Goal: Transaction & Acquisition: Purchase product/service

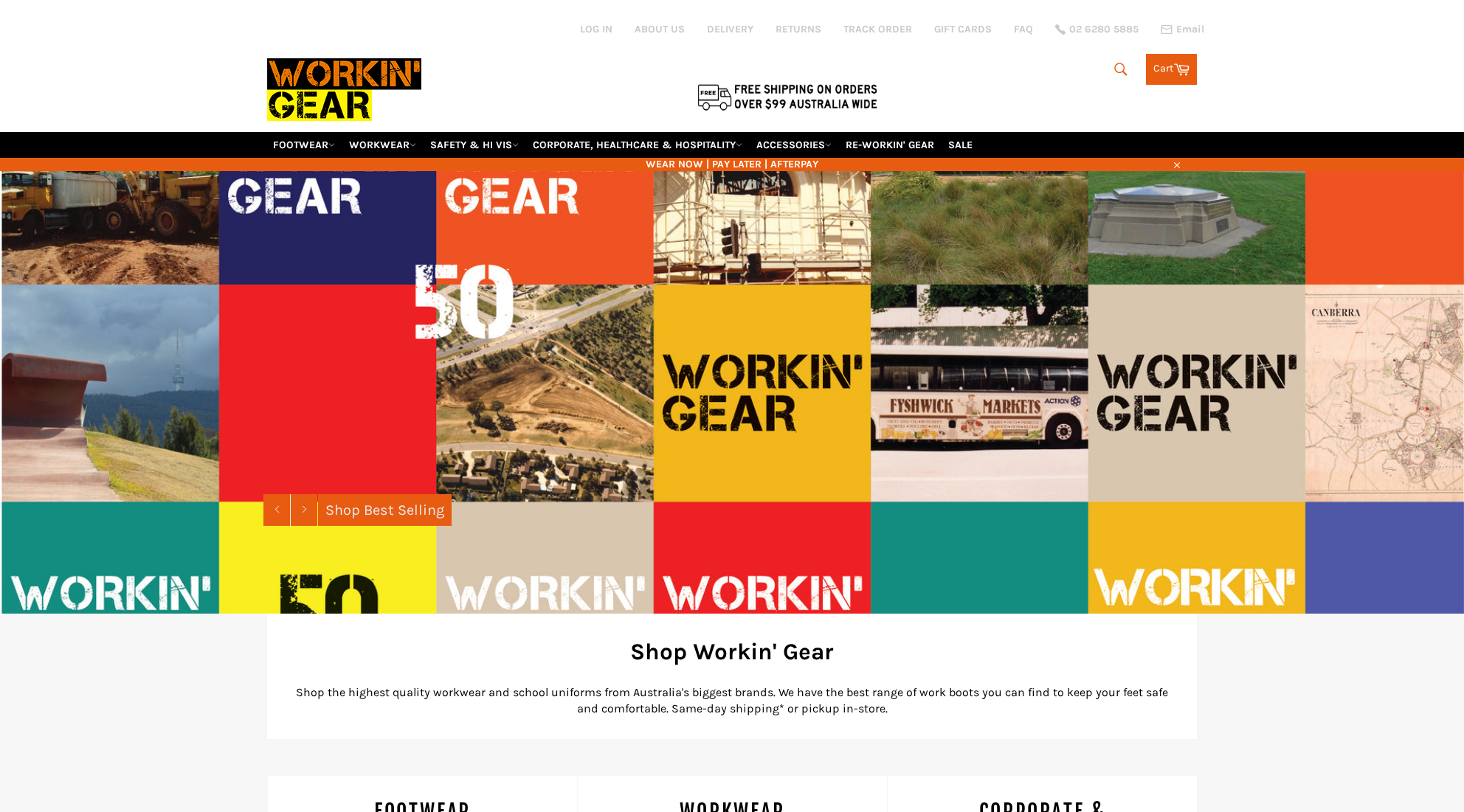
click at [1115, 61] on icon "submit" at bounding box center [1120, 69] width 16 height 16
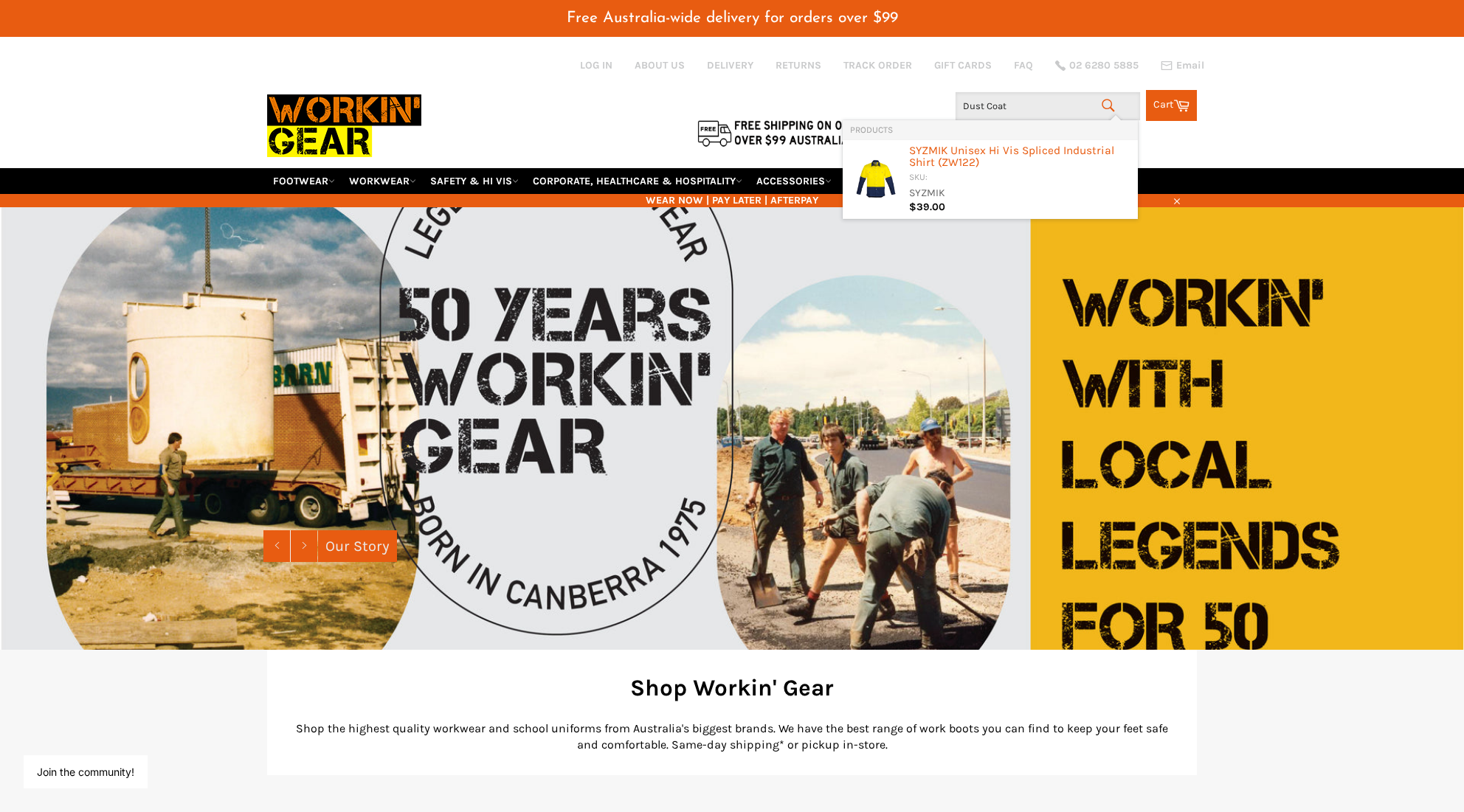
type input "Dust Coats"
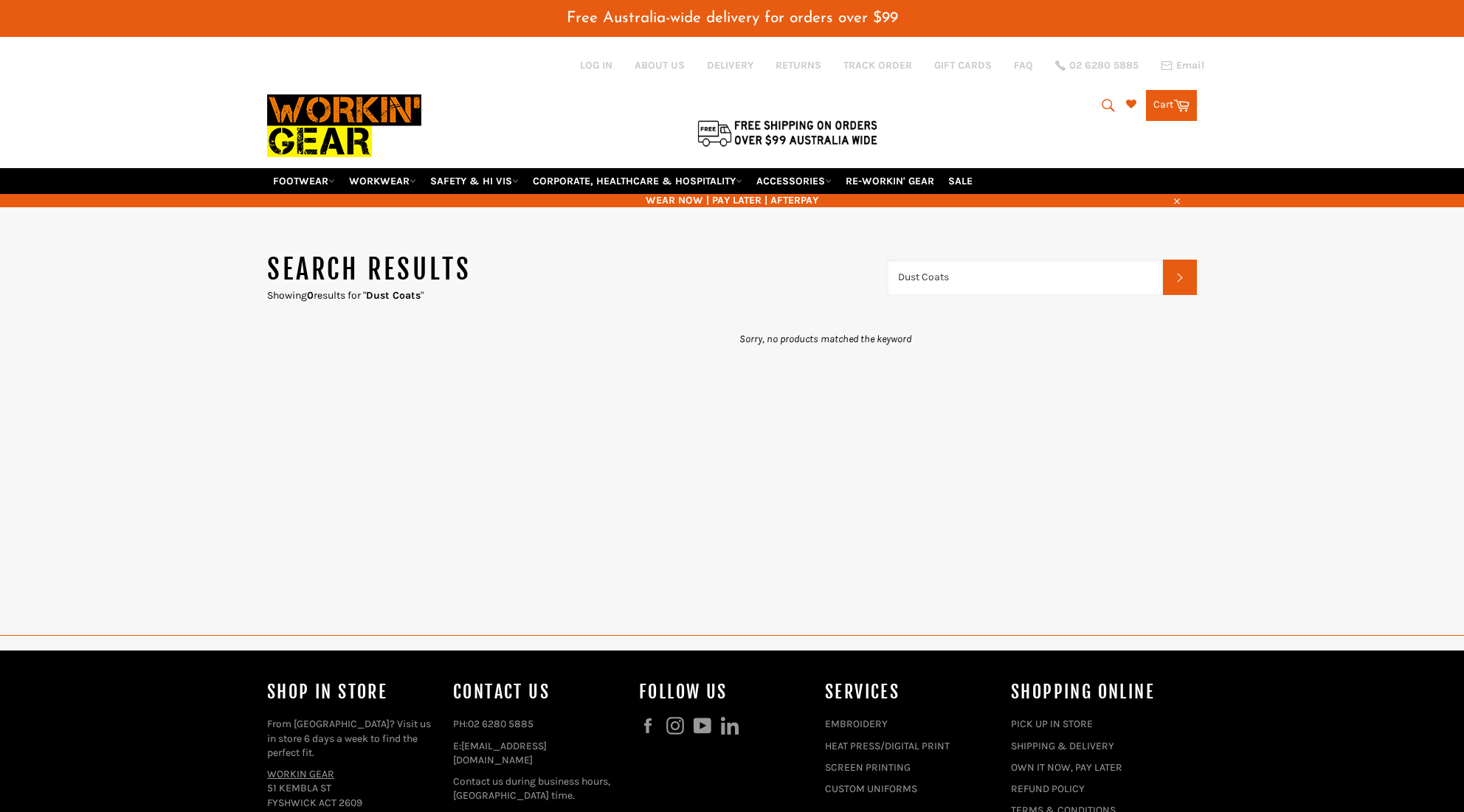
drag, startPoint x: 947, startPoint y: 261, endPoint x: 1014, endPoint y: 259, distance: 67.0
click at [1014, 260] on input "Dust Coats" at bounding box center [1025, 278] width 276 height 36
type input "Dust"
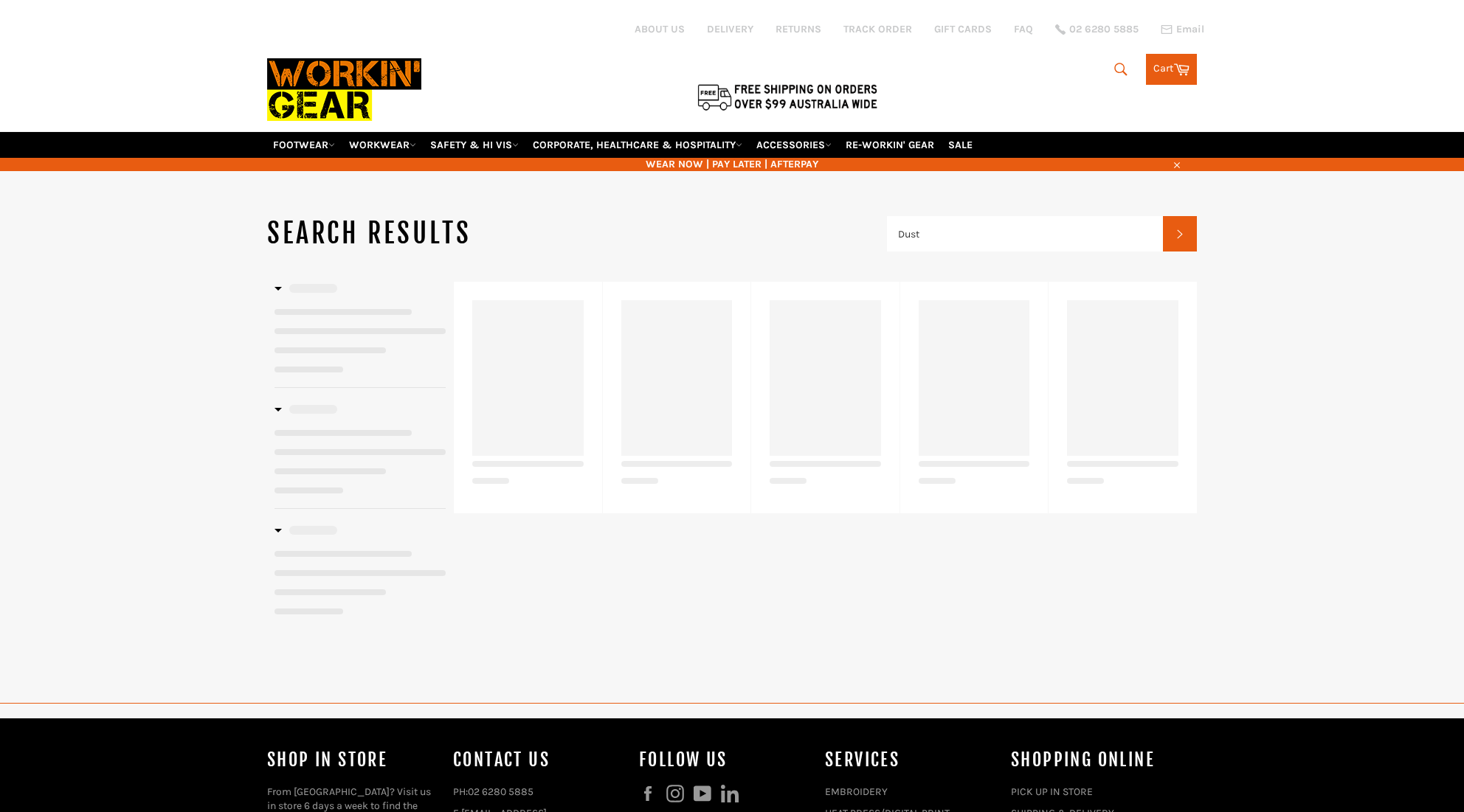
type input "Dust"
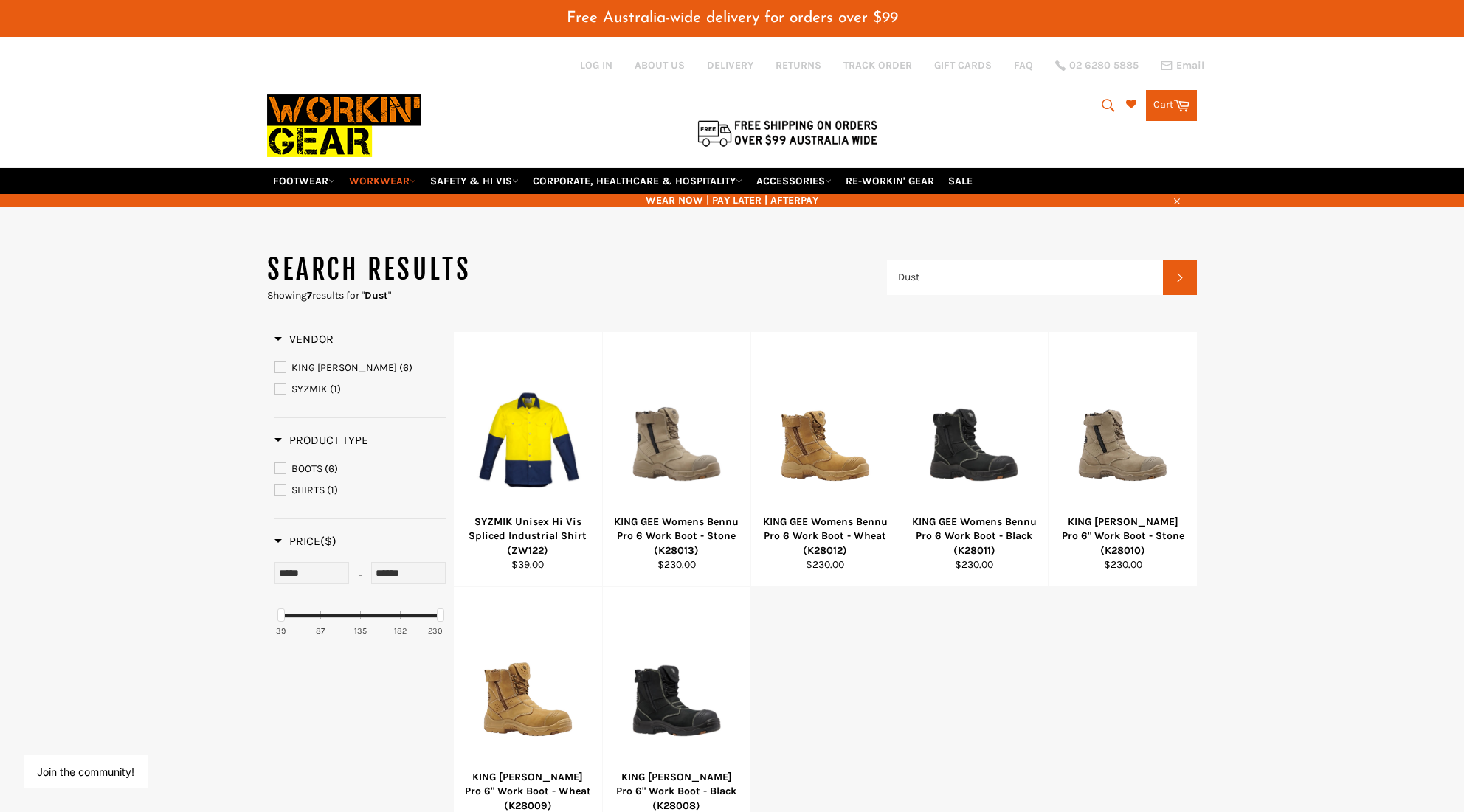
click at [385, 168] on link "WORKWEAR" at bounding box center [382, 181] width 79 height 25
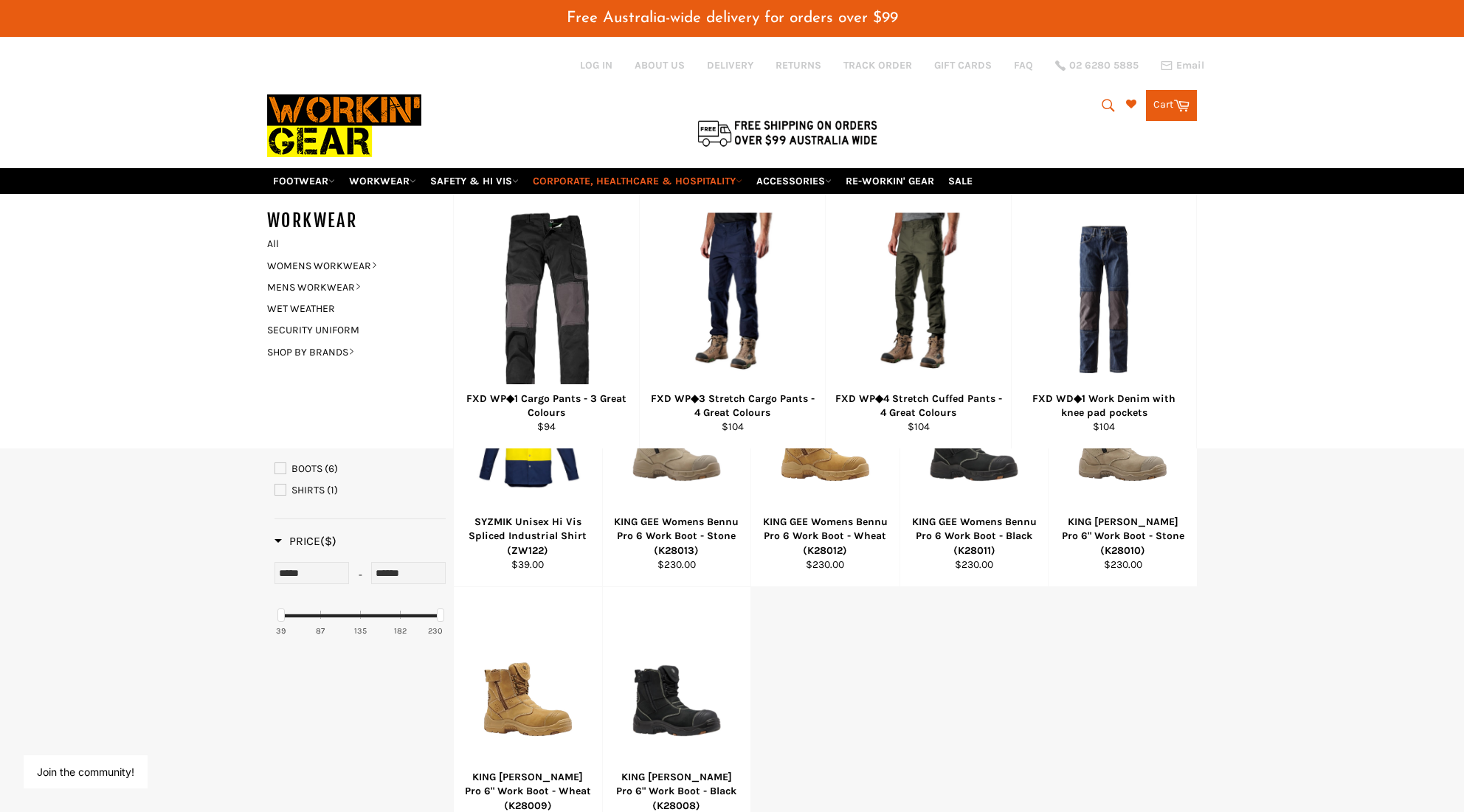
click at [574, 168] on link "CORPORATE, HEALTHCARE & HOSPITALITY" at bounding box center [637, 181] width 221 height 25
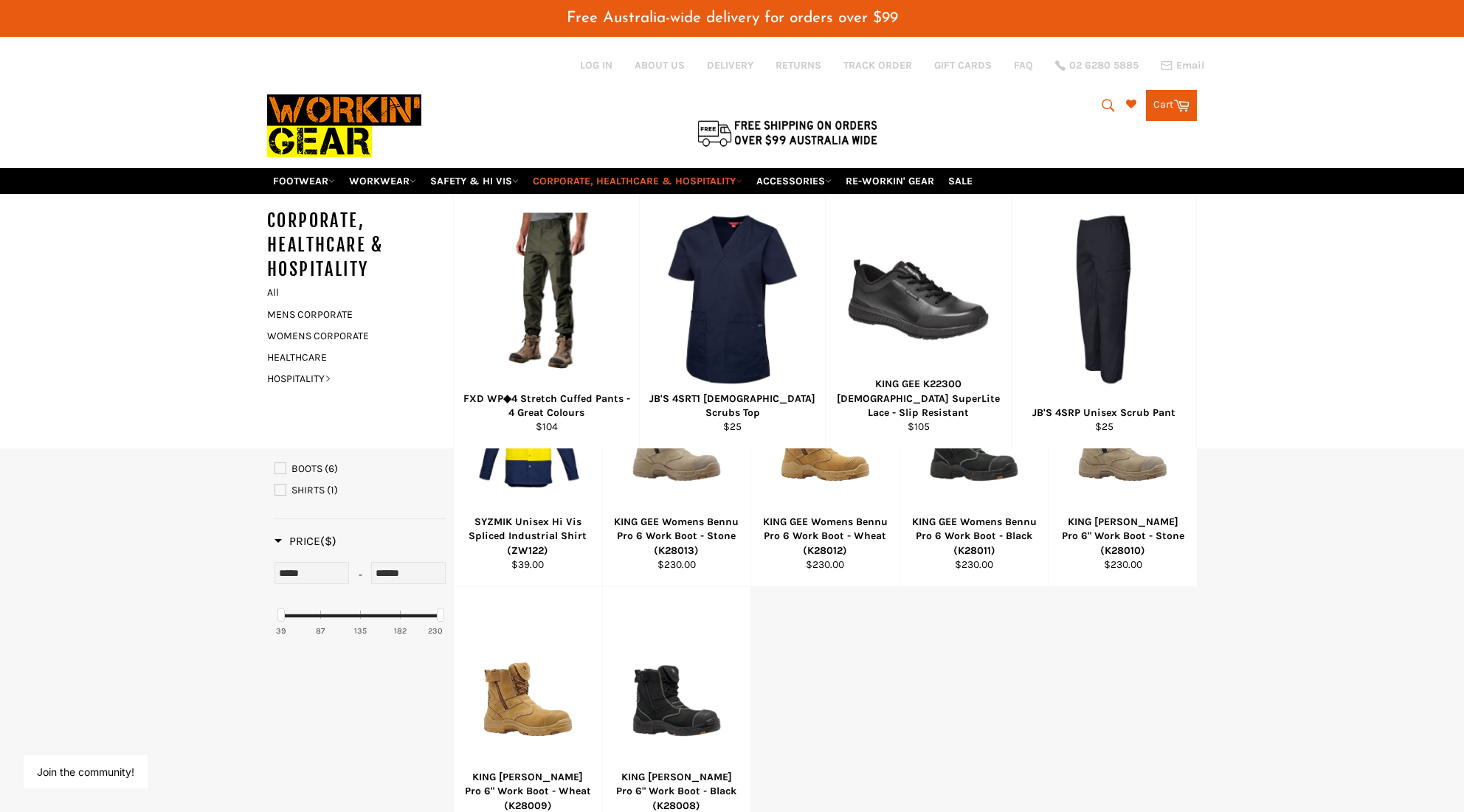
click at [580, 168] on link "CORPORATE, HEALTHCARE & HOSPITALITY" at bounding box center [637, 181] width 221 height 25
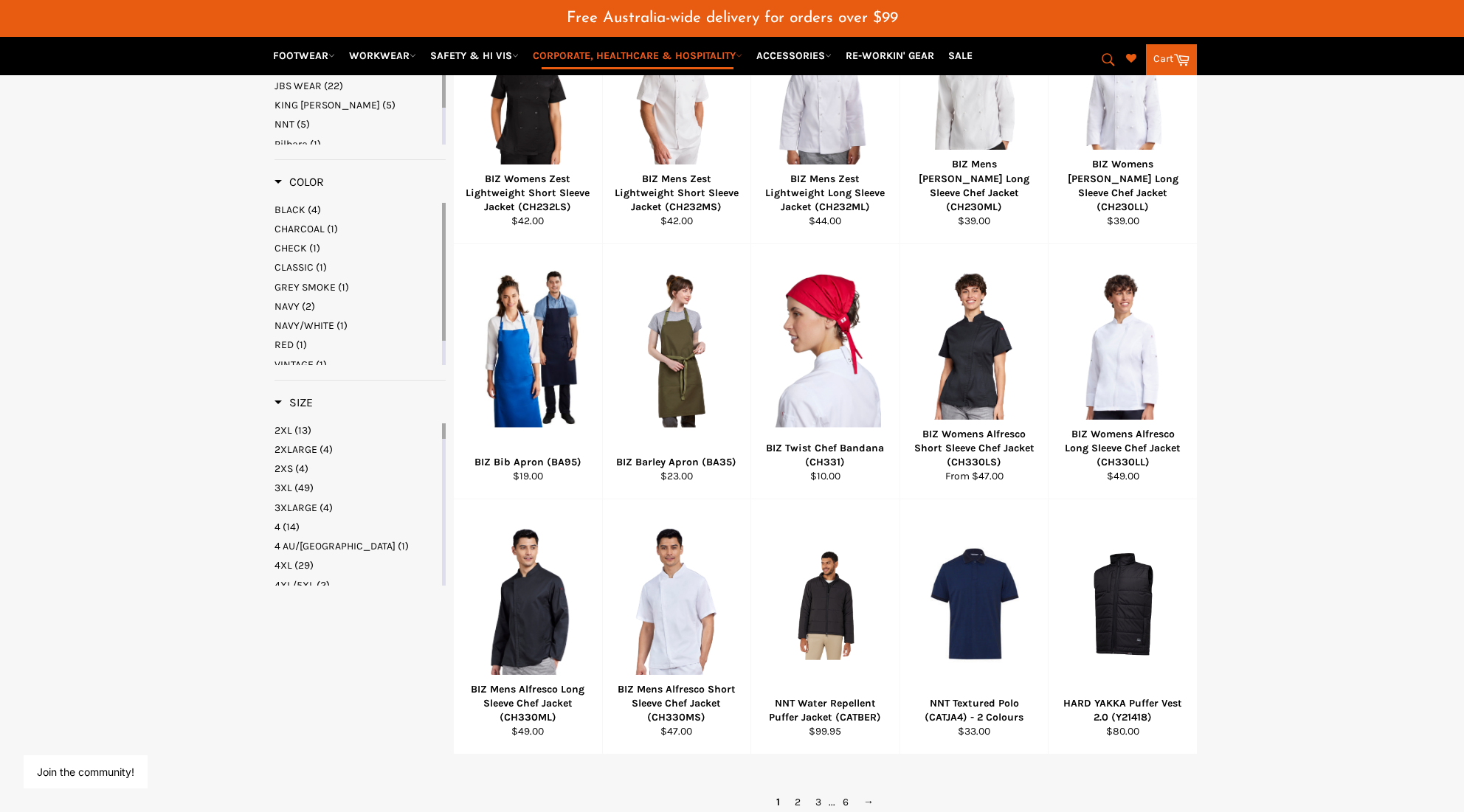
scroll to position [1010, 0]
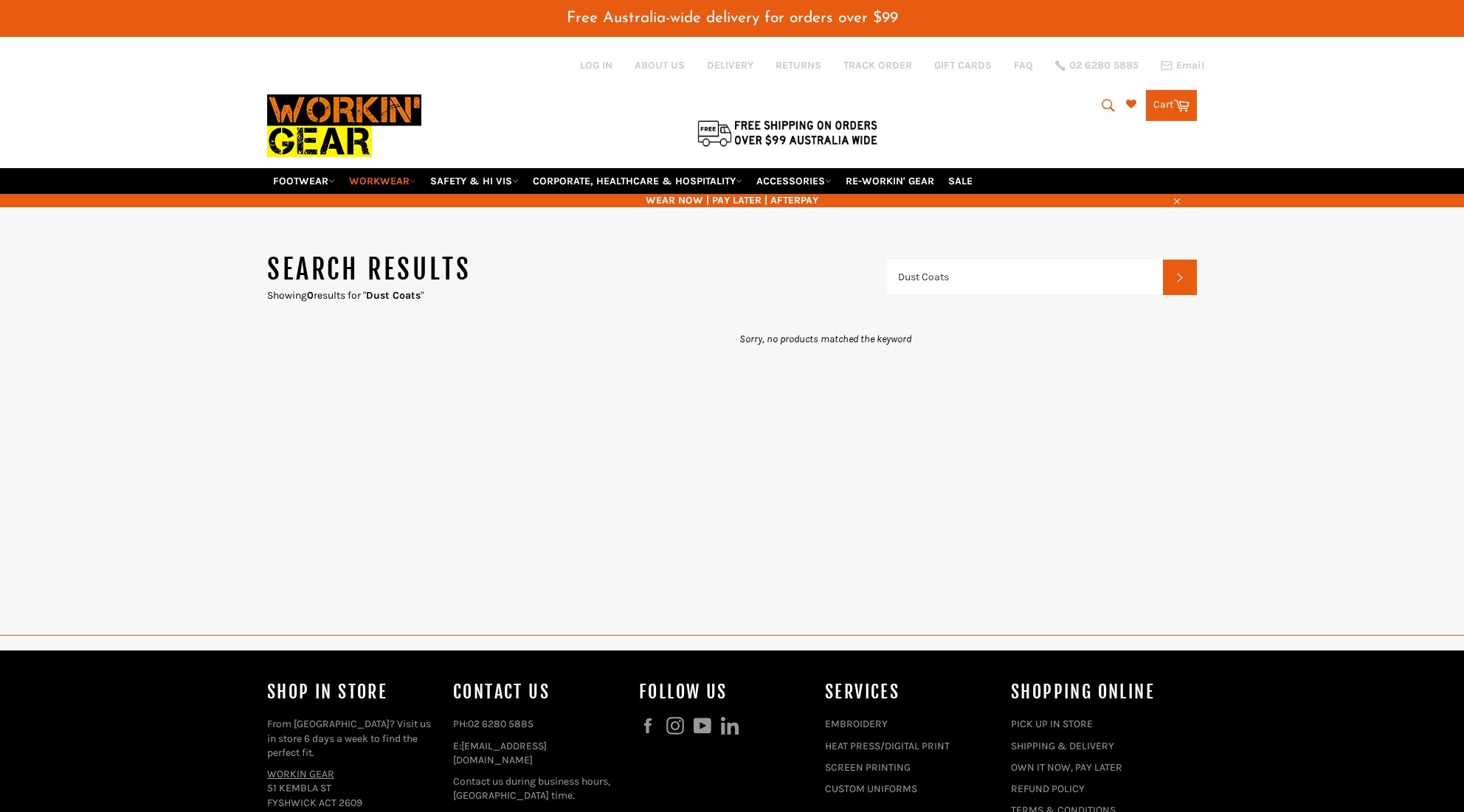
click at [397, 168] on link "WORKWEAR" at bounding box center [382, 181] width 79 height 25
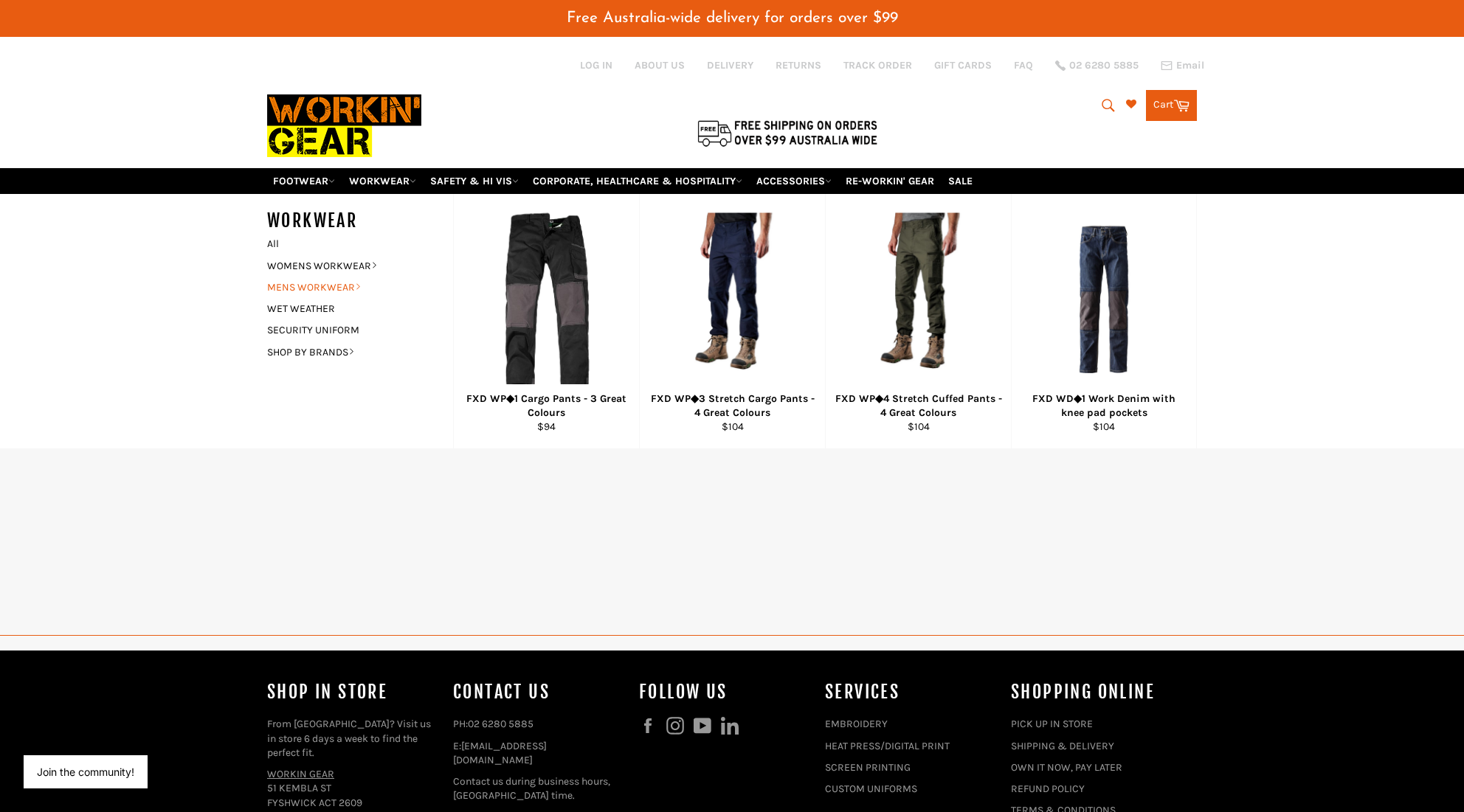
click at [357, 277] on link "MENS WORKWEAR" at bounding box center [349, 287] width 179 height 21
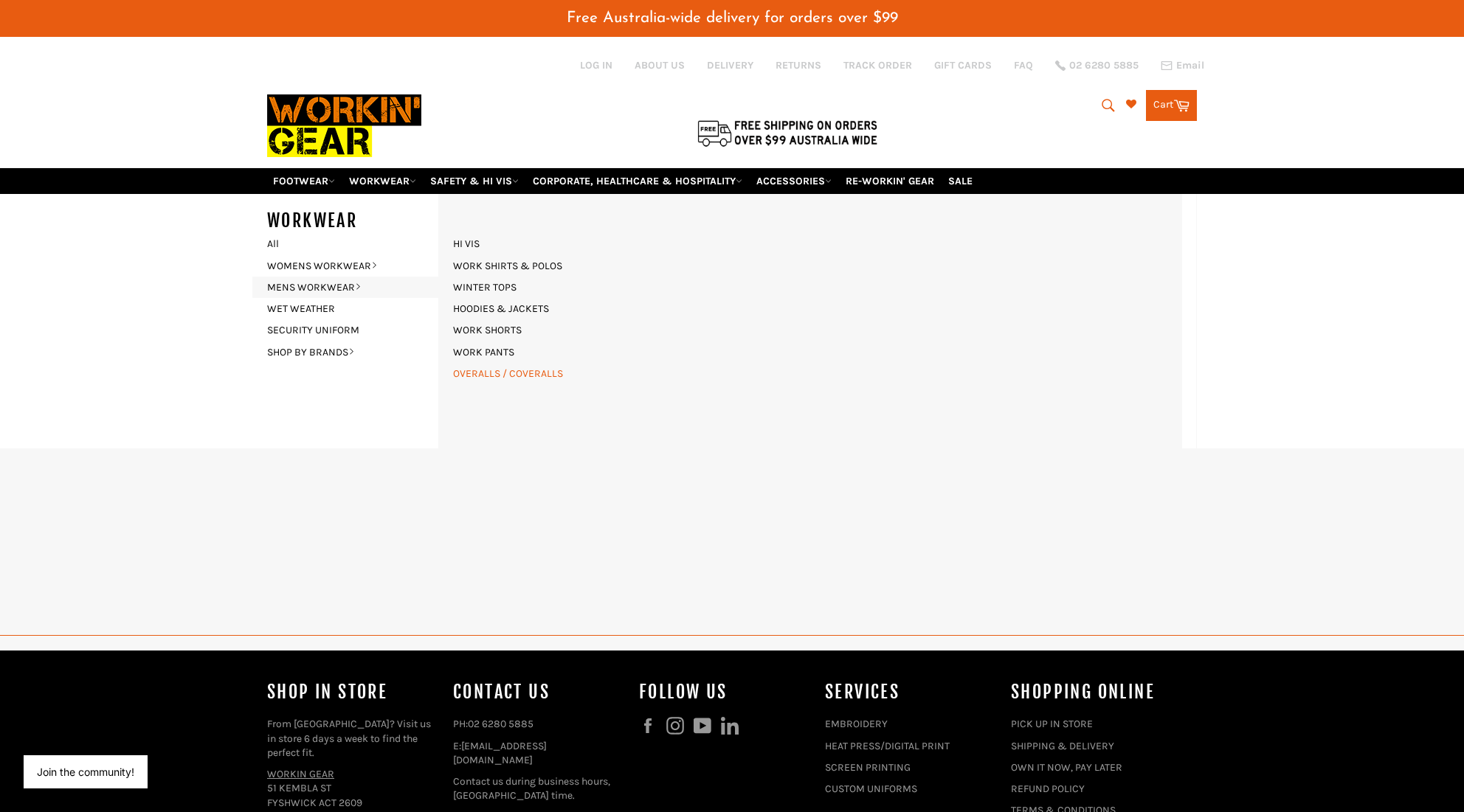
click at [519, 363] on link "OVERALLS / COVERALLS" at bounding box center [507, 373] width 124 height 21
